Goal: Task Accomplishment & Management: Complete application form

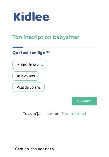
scroll to position [0, 0]
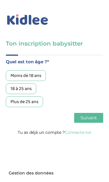
click at [14, 89] on div "18 à 25 ans" at bounding box center [21, 88] width 31 height 11
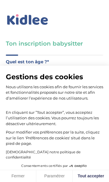
click at [35, 133] on div "Gestions des cookies Nous utilisons les cookies afin de fournir les services et…" at bounding box center [54, 115] width 97 height 89
click at [37, 126] on p "En cliquant sur ”Tout accepter”, vous acceptez l’utilisation des cookies. Vous …" at bounding box center [54, 115] width 97 height 23
click at [76, 147] on p "Pour modifier vos préférences par la suite, cliquez sur le lien 'Préférences de…" at bounding box center [54, 138] width 97 height 17
click at [92, 62] on div "Gestions des cookies Nous utilisons les cookies afin de fournir les services et…" at bounding box center [54, 91] width 109 height 182
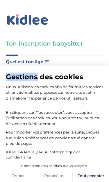
click at [91, 62] on div "Gestions des cookies Nous utilisons les cookies afin de fournir les services et…" at bounding box center [54, 91] width 109 height 182
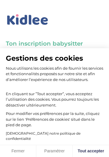
click at [90, 152] on button "Tout accepter" at bounding box center [91, 151] width 36 height 12
checkbox input "true"
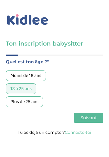
click at [88, 121] on span "Suivant" at bounding box center [88, 118] width 16 height 6
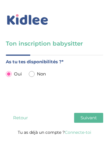
click at [92, 119] on span "Suivant" at bounding box center [88, 118] width 16 height 6
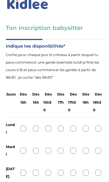
scroll to position [16, 0]
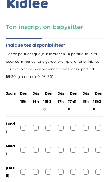
click at [9, 94] on label "Jours" at bounding box center [11, 94] width 10 height 8
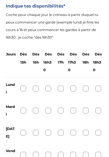
scroll to position [55, 0]
click at [23, 94] on div "Lundi" at bounding box center [54, 89] width 97 height 22
click at [24, 90] on div at bounding box center [23, 89] width 6 height 6
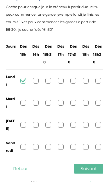
scroll to position [64, 0]
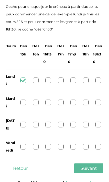
click at [21, 103] on div at bounding box center [23, 103] width 6 height 6
click at [23, 122] on div at bounding box center [23, 125] width 6 height 6
click at [25, 144] on div at bounding box center [23, 147] width 6 height 6
click at [90, 157] on button "Suivant" at bounding box center [88, 169] width 29 height 10
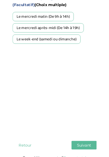
scroll to position [35, 0]
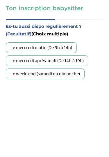
click at [18, 76] on div "Le week-end (samedi ou dimanche)" at bounding box center [45, 74] width 79 height 11
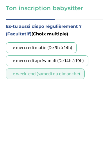
click at [13, 50] on div "Le mercredi matin (De 9h à 14h)" at bounding box center [41, 48] width 71 height 11
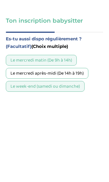
scroll to position [64, 0]
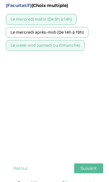
click at [83, 157] on span "Suivant" at bounding box center [88, 169] width 16 height 6
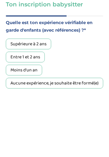
scroll to position [39, 0]
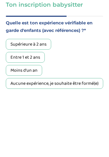
click at [17, 49] on div "Supérieure à 2 ans" at bounding box center [28, 44] width 45 height 11
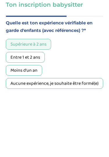
click at [12, 57] on div "Entre 1 et 2 ans" at bounding box center [25, 57] width 39 height 11
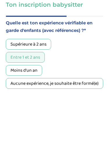
click at [7, 48] on div "Supérieure à 2 ans" at bounding box center [28, 44] width 45 height 11
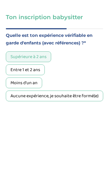
scroll to position [64, 0]
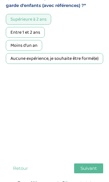
click at [77, 157] on button "Suivant" at bounding box center [88, 169] width 29 height 10
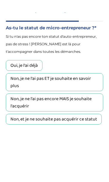
scroll to position [46, 0]
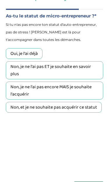
click at [28, 84] on div "Non, je ne l'ai pas encore MAIS je souhaite l'acquérir" at bounding box center [54, 91] width 97 height 18
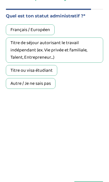
click at [10, 30] on div "Français / Européen" at bounding box center [30, 29] width 49 height 11
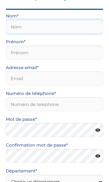
click at [12, 33] on input "text" at bounding box center [54, 27] width 97 height 14
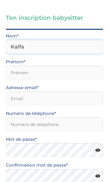
type input "Kalfa"
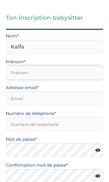
click at [71, 77] on input "text" at bounding box center [54, 73] width 97 height 14
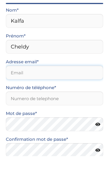
click at [84, 92] on input "email" at bounding box center [54, 99] width 97 height 14
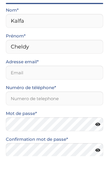
scroll to position [52, 0]
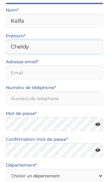
click at [68, 44] on input "Cheldy" at bounding box center [54, 47] width 97 height 14
type input "Chelsy"
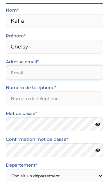
click at [78, 78] on input "email" at bounding box center [54, 73] width 97 height 14
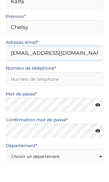
type input "[EMAIL_ADDRESS][DOMAIN_NAME]"
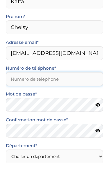
click at [84, 92] on input "Numéro de téléphone*" at bounding box center [54, 99] width 97 height 14
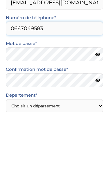
type input "0667049583"
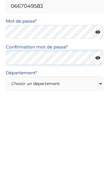
scroll to position [73, 0]
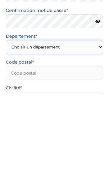
click at [64, 128] on select "Choisir un département Paris (75) Hauts-de-Seine (92) Yvelines (78) Val-de-Marn…" at bounding box center [54, 135] width 97 height 14
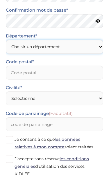
select select "75"
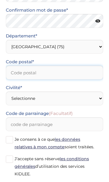
click at [83, 71] on input "Code postal*" at bounding box center [54, 73] width 97 height 14
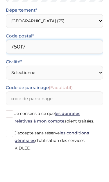
type input "75017"
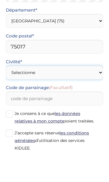
click at [77, 92] on select "Selectionne Mr Mme" at bounding box center [54, 99] width 97 height 14
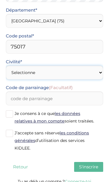
select select "1"
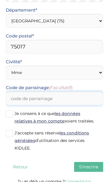
click at [80, 100] on input "Code de parrainage (Facultatif)" at bounding box center [54, 99] width 97 height 14
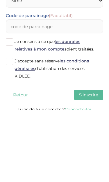
click at [13, 110] on label "Je consens à ce que les données relatives à mon compte soient traitées." at bounding box center [54, 117] width 97 height 15
click at [0, 0] on input "Je consens à ce que les données relatives à mon compte soient traitées." at bounding box center [0, 0] width 0 height 0
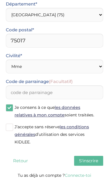
click at [10, 132] on label "J’accepte sans réserve les conditions générales d’utilisation des services KIDL…" at bounding box center [54, 134] width 97 height 23
click at [0, 0] on input "J’accepte sans réserve les conditions générales d’utilisation des services KIDL…" at bounding box center [0, 0] width 0 height 0
click at [91, 157] on span "S'inscrire" at bounding box center [88, 161] width 19 height 6
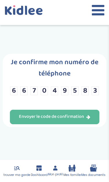
click at [89, 120] on div "Envoyer le code de confirmation" at bounding box center [54, 117] width 71 height 7
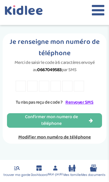
click at [21, 90] on input "text" at bounding box center [21, 86] width 10 height 11
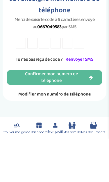
type input "N"
type input "3"
type input "6"
type input "N"
type input "7"
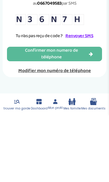
type input "H"
click at [90, 118] on icon "button" at bounding box center [91, 120] width 4 height 5
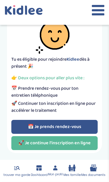
scroll to position [35, 0]
click at [89, 140] on link "🚀 Je continue l'inscription en ligne" at bounding box center [54, 143] width 87 height 14
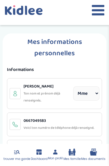
select select "1"
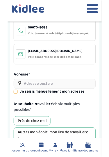
scroll to position [89, 0]
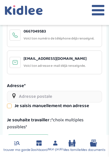
click at [17, 94] on input "text" at bounding box center [54, 97] width 95 height 12
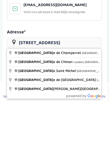
type input "[STREET_ADDRESS]"
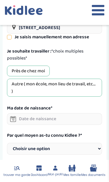
scroll to position [159, 0]
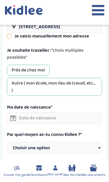
click at [75, 119] on input "text" at bounding box center [54, 119] width 95 height 12
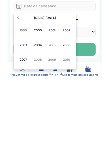
scroll to position [200, 0]
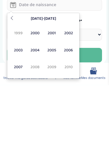
click at [17, 132] on span "2007" at bounding box center [18, 140] width 15 height 16
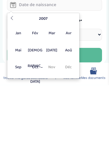
scroll to position [234, 0]
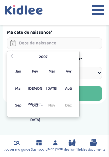
click at [20, 105] on span "Sep" at bounding box center [18, 106] width 15 height 16
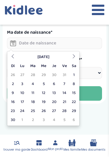
click at [53, 93] on td "13" at bounding box center [54, 93] width 10 height 9
type input "[DATE]"
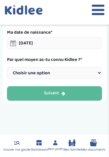
click at [19, 73] on select "Choisir une option Bouche à Oreille Google Plateforme Gens de confiance Faceboo…" at bounding box center [54, 73] width 95 height 12
select select "6"
click at [19, 91] on button "Suivant" at bounding box center [54, 94] width 95 height 15
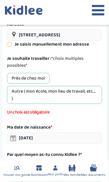
scroll to position [151, 0]
click at [13, 77] on div "Près de chez moi" at bounding box center [28, 78] width 43 height 11
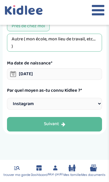
scroll to position [209, 0]
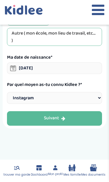
click at [19, 117] on button "Suivant" at bounding box center [54, 119] width 95 height 15
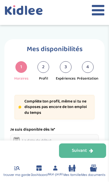
select select "1"
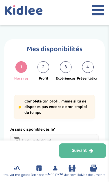
select select "1"
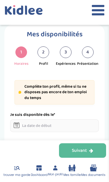
scroll to position [24, 0]
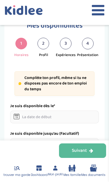
click at [17, 116] on icon at bounding box center [17, 117] width 6 height 6
click at [22, 118] on input "text" at bounding box center [54, 117] width 89 height 13
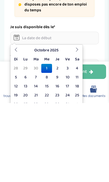
click at [58, 143] on td "2" at bounding box center [57, 147] width 10 height 9
type input "02-10-2025"
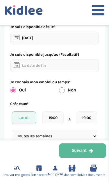
click at [19, 67] on input "text" at bounding box center [54, 65] width 89 height 13
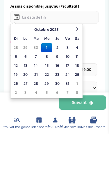
click at [26, 119] on td "20" at bounding box center [25, 123] width 10 height 9
type input "20-10-2025"
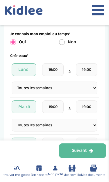
click at [90, 87] on select "Fréquence Toutes les semaines Toutes les 2 semaines Tous les mois" at bounding box center [55, 88] width 86 height 13
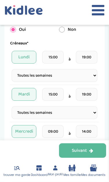
click at [28, 93] on span "Mardi" at bounding box center [24, 94] width 25 height 13
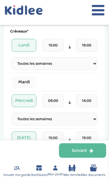
scroll to position [177, 0]
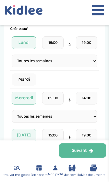
click at [28, 92] on span "Mercredi" at bounding box center [24, 98] width 25 height 13
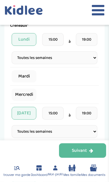
scroll to position [184, 0]
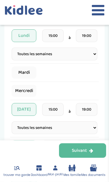
click at [42, 86] on div "Mercredi" at bounding box center [54, 91] width 89 height 12
click at [26, 89] on span "Mercredi" at bounding box center [24, 91] width 25 height 12
select select "1"
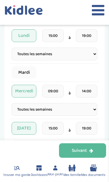
scroll to position [185, 0]
click at [29, 70] on span "Mardi" at bounding box center [24, 73] width 25 height 12
select select "1"
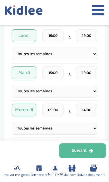
click at [30, 73] on span "Mardi" at bounding box center [24, 73] width 25 height 13
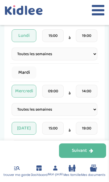
click at [31, 85] on span "Mercredi" at bounding box center [24, 91] width 25 height 13
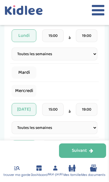
click at [31, 91] on span "Mercredi" at bounding box center [24, 91] width 25 height 12
select select "1"
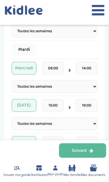
click at [32, 70] on span "Mercredi" at bounding box center [24, 68] width 25 height 13
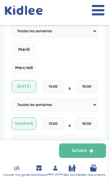
click at [31, 85] on span "Jeudi" at bounding box center [24, 86] width 25 height 13
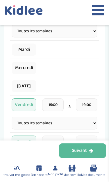
click at [26, 73] on span "Mercredi" at bounding box center [24, 68] width 25 height 12
select select "1"
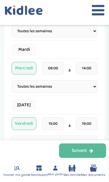
click at [29, 49] on span "Mardi" at bounding box center [24, 50] width 25 height 12
select select "1"
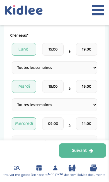
scroll to position [171, 0]
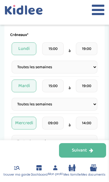
click at [90, 48] on input "19:00" at bounding box center [86, 49] width 21 height 13
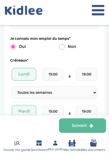
scroll to position [146, 0]
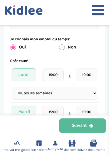
click at [89, 69] on input "19:00" at bounding box center [86, 75] width 21 height 13
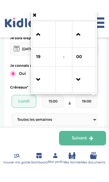
scroll to position [130, 0]
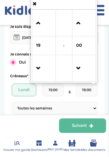
click at [36, 73] on link at bounding box center [43, 68] width 17 height 21
type input "18:00"
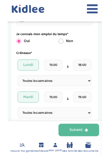
scroll to position [151, 0]
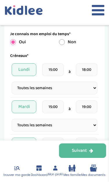
click at [85, 109] on input "19:00" at bounding box center [86, 107] width 21 height 13
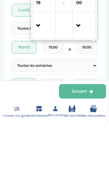
click at [42, 78] on span at bounding box center [44, 86] width 16 height 16
type input "18:00"
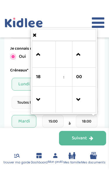
scroll to position [140, 0]
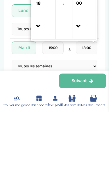
click at [6, 61] on div "Mes disponibilités 1 Horaires 2 Profil 3 Expériences 4 Présentation Indique nou…" at bounding box center [54, 165] width 100 height 533
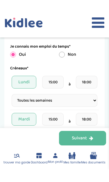
scroll to position [166, 0]
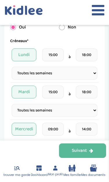
click at [81, 88] on input "18:00" at bounding box center [86, 92] width 21 height 13
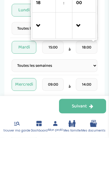
click at [19, 86] on span "Mardi" at bounding box center [24, 92] width 25 height 13
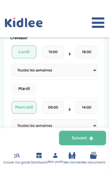
scroll to position [197, 0]
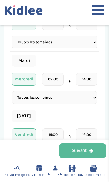
click at [92, 43] on select "Fréquence Toutes les semaines Toutes les 2 semaines Tous les mois" at bounding box center [55, 42] width 86 height 13
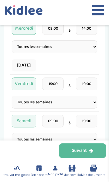
scroll to position [248, 0]
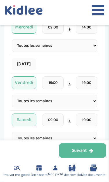
click at [92, 87] on input "19:00" at bounding box center [86, 83] width 21 height 13
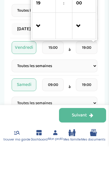
click at [105, 63] on div "Mes disponibilités 1 Horaires 2 Profil 3 Expériences 4 Présentation Indique nou…" at bounding box center [54, 79] width 109 height 597
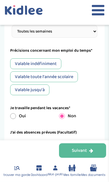
scroll to position [393, 0]
click at [53, 62] on div "Valable indéfiniment" at bounding box center [35, 63] width 51 height 11
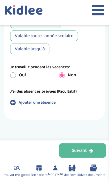
scroll to position [434, 0]
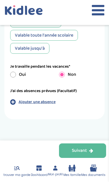
click at [89, 151] on icon "button" at bounding box center [91, 150] width 4 height 5
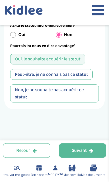
scroll to position [46, 0]
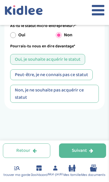
click at [85, 75] on div "Peut-être, je ne connais pas ce statut" at bounding box center [51, 74] width 83 height 11
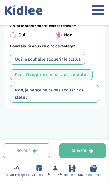
click at [90, 151] on icon "button" at bounding box center [91, 150] width 4 height 5
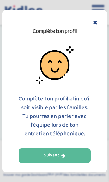
click at [81, 152] on button "Suivant" at bounding box center [55, 155] width 72 height 15
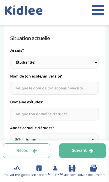
scroll to position [44, 0]
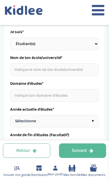
click at [20, 95] on input "text" at bounding box center [54, 95] width 89 height 13
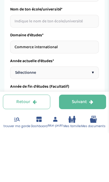
type input "Commerce international"
click at [75, 64] on input "text" at bounding box center [54, 70] width 89 height 13
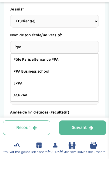
type input "PPA Business school"
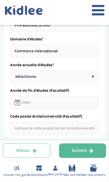
scroll to position [107, 0]
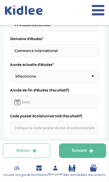
click at [92, 77] on span "▾" at bounding box center [93, 76] width 2 height 6
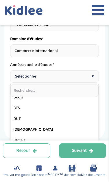
scroll to position [37, 0]
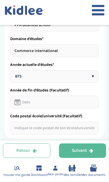
click at [87, 104] on input "text" at bounding box center [54, 102] width 89 height 13
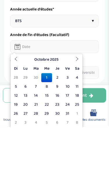
click at [101, 64] on div "1 Horaires 2 Profil 3 Expériences 4 Présentation Indique nous ta situation admi…" at bounding box center [54, 35] width 100 height 207
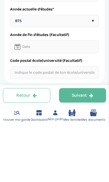
scroll to position [137, 0]
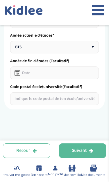
click at [90, 148] on icon "button" at bounding box center [91, 150] width 4 height 5
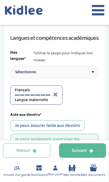
scroll to position [44, 0]
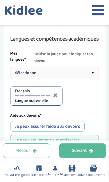
click at [85, 72] on div "Sélectionne ▾" at bounding box center [54, 73] width 89 height 12
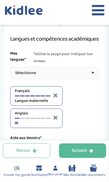
click at [87, 71] on div "Sélectionne ▾" at bounding box center [54, 73] width 89 height 12
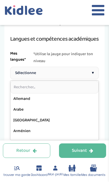
click at [92, 56] on span "*Utilise la jauge pour indiquer ton niveau" at bounding box center [65, 58] width 65 height 14
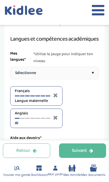
click at [23, 118] on div at bounding box center [22, 118] width 5 height 1
click at [28, 118] on div at bounding box center [27, 118] width 5 height 1
click at [82, 96] on div "Français Langue maternelle Anglais B1" at bounding box center [54, 107] width 89 height 42
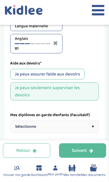
scroll to position [121, 0]
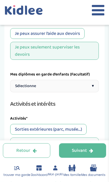
click at [93, 85] on span "▾" at bounding box center [93, 86] width 2 height 6
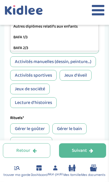
click at [100, 96] on div "1 Horaires 2 Profil 3 Expériences 4 Présentation Indique nous ta situation admi…" at bounding box center [54, 7] width 100 height 458
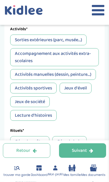
scroll to position [248, 0]
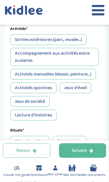
click at [86, 78] on div "Activités manuelles (dessin, peinture...)" at bounding box center [53, 74] width 86 height 11
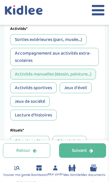
click at [87, 93] on div "Jeux d'éveil" at bounding box center [76, 88] width 32 height 11
click at [15, 107] on div "Jeux de société" at bounding box center [30, 101] width 40 height 11
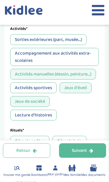
click at [18, 121] on div "Lecture d'histoires" at bounding box center [33, 115] width 46 height 11
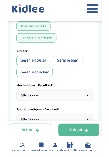
scroll to position [317, 0]
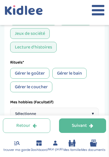
click at [13, 79] on div "Gérer le goûter" at bounding box center [29, 73] width 39 height 11
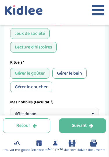
click at [85, 79] on div "Gérer le bain" at bounding box center [69, 73] width 34 height 11
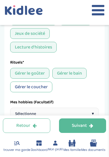
click at [17, 92] on div "Gérer le coucher" at bounding box center [31, 87] width 42 height 11
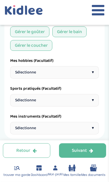
scroll to position [358, 0]
click at [95, 78] on div "Sélectionne ▾" at bounding box center [54, 72] width 89 height 12
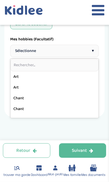
scroll to position [380, 0]
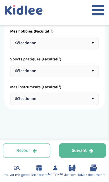
click at [94, 76] on div "Sélectionne ▾" at bounding box center [54, 71] width 89 height 12
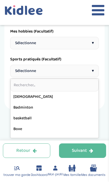
scroll to position [395, 0]
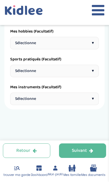
click at [87, 150] on div "Suivant" at bounding box center [82, 151] width 21 height 7
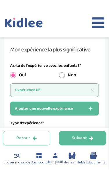
scroll to position [60, 0]
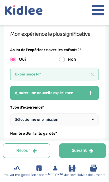
click at [12, 98] on button "Ajouter une nouvelle expérience" at bounding box center [54, 93] width 89 height 14
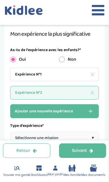
click at [92, 94] on icon at bounding box center [92, 92] width 3 height 3
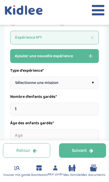
click at [20, 84] on span "Sélectionne une mission" at bounding box center [36, 83] width 43 height 6
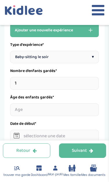
scroll to position [123, 0]
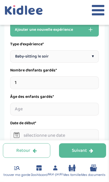
click at [20, 88] on input "1" at bounding box center [54, 83] width 89 height 13
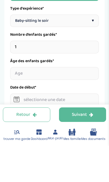
click at [13, 103] on input "number" at bounding box center [54, 109] width 89 height 13
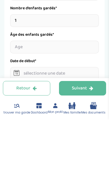
type input "4"
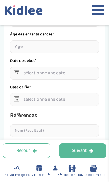
click at [19, 71] on input "text" at bounding box center [54, 73] width 89 height 13
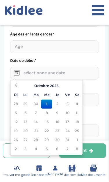
scroll to position [185, 0]
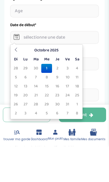
click at [81, 100] on td "4" at bounding box center [77, 104] width 9 height 9
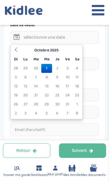
click at [76, 68] on td "4" at bounding box center [77, 68] width 9 height 9
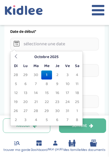
click at [94, 43] on input "text" at bounding box center [54, 44] width 89 height 13
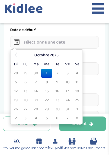
click at [105, 34] on div "Mes expériences 1 Horaires 2 Profil 3 Expériences 4 Présentation Indique nous t…" at bounding box center [54, 137] width 109 height 644
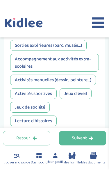
scroll to position [357, 0]
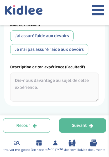
click at [68, 126] on button "Suivant" at bounding box center [82, 126] width 47 height 15
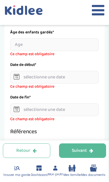
scroll to position [189, 0]
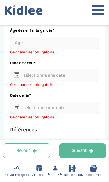
click at [13, 76] on input "text" at bounding box center [54, 75] width 89 height 13
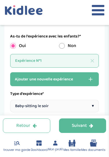
scroll to position [72, 0]
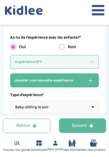
click at [92, 65] on div "Expérience N°1" at bounding box center [54, 62] width 89 height 14
click at [92, 63] on icon at bounding box center [92, 61] width 3 height 3
click at [92, 62] on icon at bounding box center [92, 61] width 3 height 3
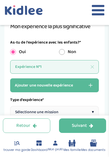
click at [62, 51] on input "radio" at bounding box center [62, 52] width 6 height 6
radio input "true"
radio input "false"
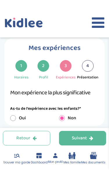
scroll to position [18, 0]
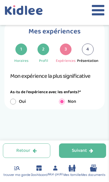
click at [66, 149] on button "Suivant" at bounding box center [82, 151] width 47 height 15
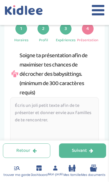
scroll to position [39, 0]
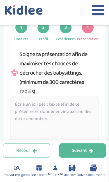
click at [17, 112] on textarea at bounding box center [54, 139] width 89 height 87
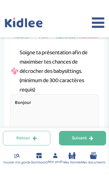
scroll to position [53, 0]
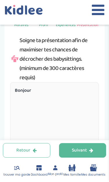
click at [21, 40] on div "Soigne ta présentation afin de maximiser tes chances de décrocher des babysitti…" at bounding box center [54, 59] width 89 height 46
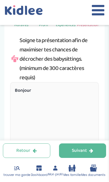
copy div "Soigne ta présentation afin de maximiser tes chances de décrocher des babysitti…"
click at [66, 109] on textarea "Bonjour" at bounding box center [54, 125] width 89 height 87
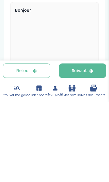
click at [46, 82] on textarea "Bonjour" at bounding box center [54, 125] width 89 height 87
paste textarea "Bonjour, je m’appelle [Prénom], j’ai [âge] ans et j’aime beaucoup m’occuper des…"
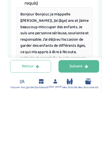
scroll to position [0, 0]
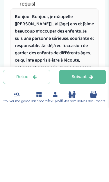
click at [47, 82] on textarea "Bonjour Bonjour, je m’appelle [Prénom], j’ai [âge] ans et j’aime beaucoup m’occ…" at bounding box center [54, 125] width 89 height 87
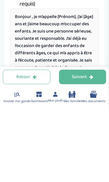
click at [74, 82] on textarea "Bonjour , je m’appelle [Prénom], j’ai [âge] ans et j’aime beaucoup m’occuper de…" at bounding box center [54, 125] width 89 height 87
click at [76, 82] on textarea "Bonjour , je m’appelle [Prénom], j’ai [âge] ans et j’aime beaucoup m’occuper de…" at bounding box center [54, 125] width 89 height 87
click at [80, 82] on textarea "Bonjour , je m’appelle [Prénom], j’ai [âge] ans et j’aime beaucoup m’occuper de…" at bounding box center [54, 125] width 89 height 87
click at [89, 82] on textarea "Bonjour , je m’appelle [Prénom], j’ai [âge] ans et j’aime beaucoup m’occuper de…" at bounding box center [54, 125] width 89 height 87
click at [72, 82] on textarea "Bonjour , je m’appelle [Prénom], j’ai [âge] ans et j’aime beaucoup m’occuper de…" at bounding box center [54, 125] width 89 height 87
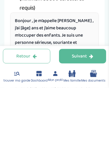
click at [91, 82] on textarea "Bonjour , je m’appelle Chelsy , j’ai [âge] ans et j’aime beaucoup m’occuper des…" at bounding box center [54, 125] width 89 height 87
click at [92, 82] on textarea "Bonjour , je m’appelle Chelsy , j’ai [âge] ans et j’aime beaucoup m’occuper des…" at bounding box center [54, 125] width 89 height 87
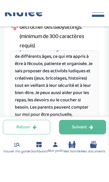
scroll to position [77, 0]
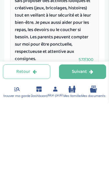
type textarea "Bonjour , je m’appelle Chelsy , j’ai 18 ans et j’aime beaucoup m’occuper des en…"
click at [92, 148] on div "Suivant" at bounding box center [82, 151] width 21 height 7
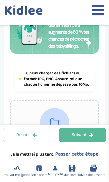
scroll to position [44, 0]
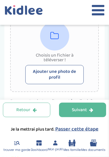
click at [72, 74] on button "Ajouter une photo de profil" at bounding box center [54, 74] width 58 height 19
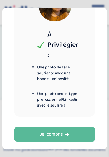
scroll to position [214, 0]
click at [67, 133] on icon "button" at bounding box center [67, 134] width 4 height 5
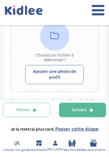
click at [76, 79] on button "Ajouter une photo de profil" at bounding box center [54, 74] width 58 height 19
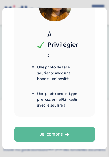
click at [70, 133] on button "J’ai compris" at bounding box center [54, 134] width 81 height 15
